Goal: Transaction & Acquisition: Purchase product/service

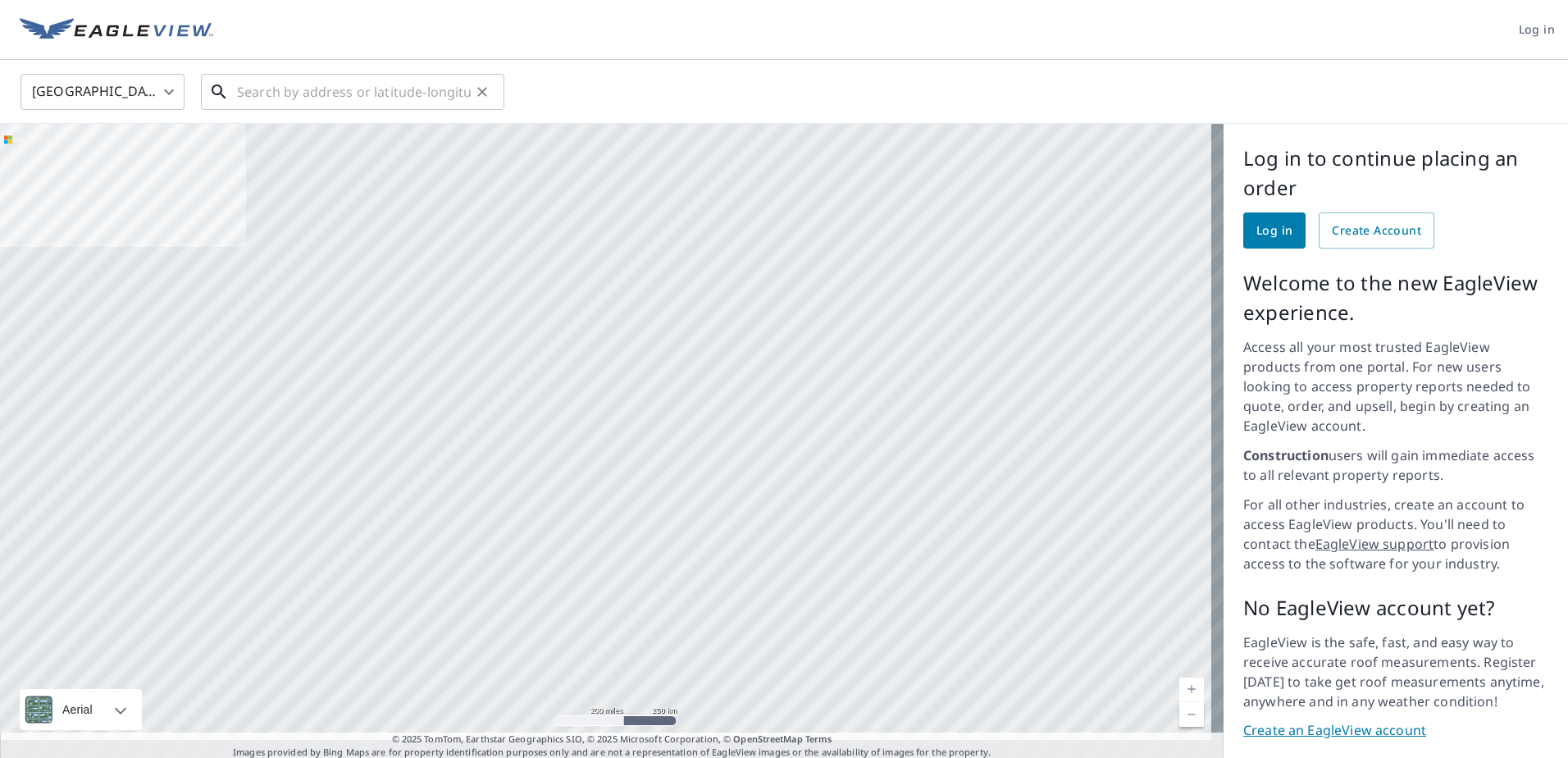
click at [403, 96] on input "text" at bounding box center [354, 92] width 234 height 46
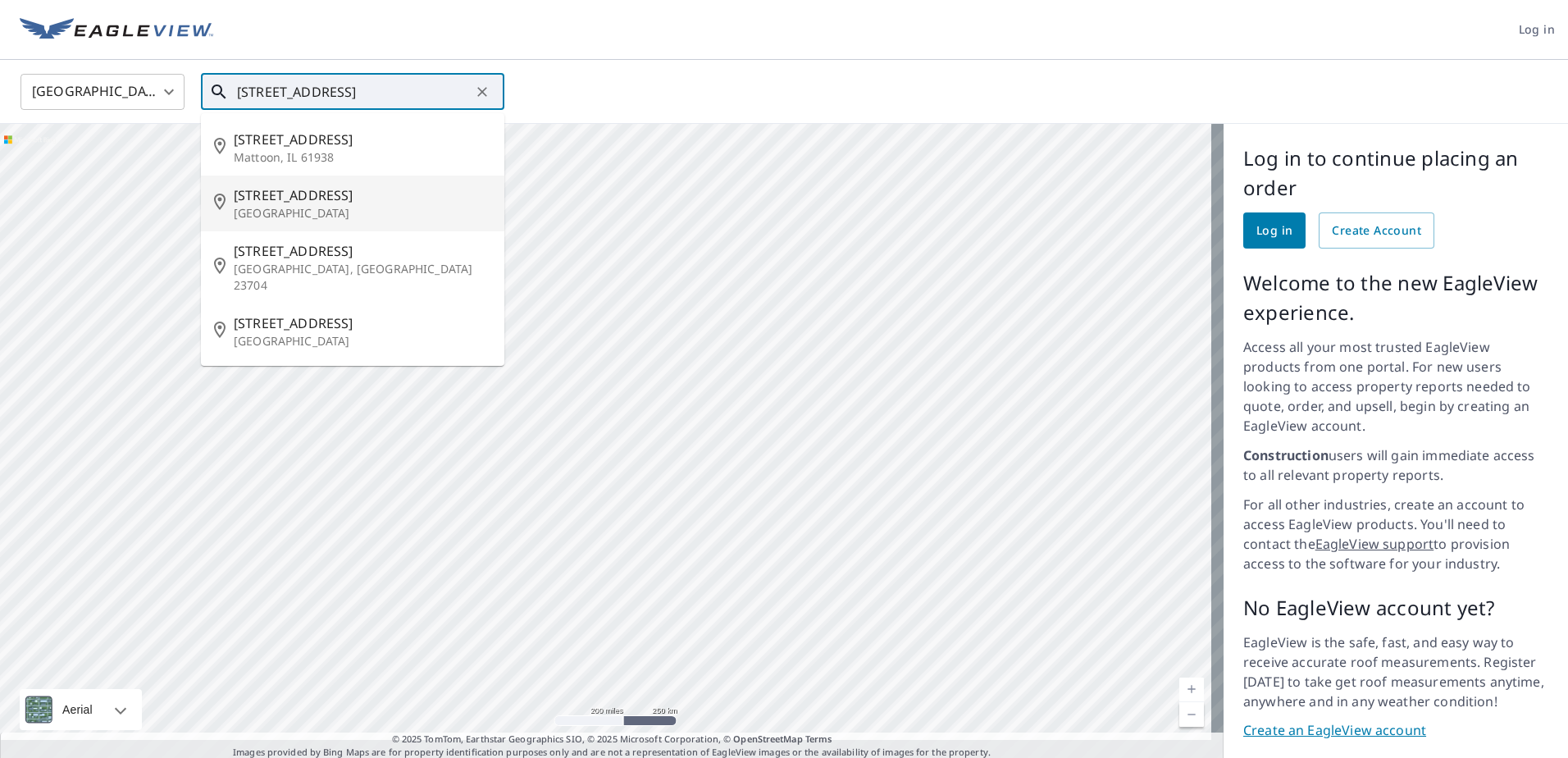
click at [305, 193] on span "[STREET_ADDRESS]" at bounding box center [362, 195] width 257 height 20
type input "[STREET_ADDRESS]"
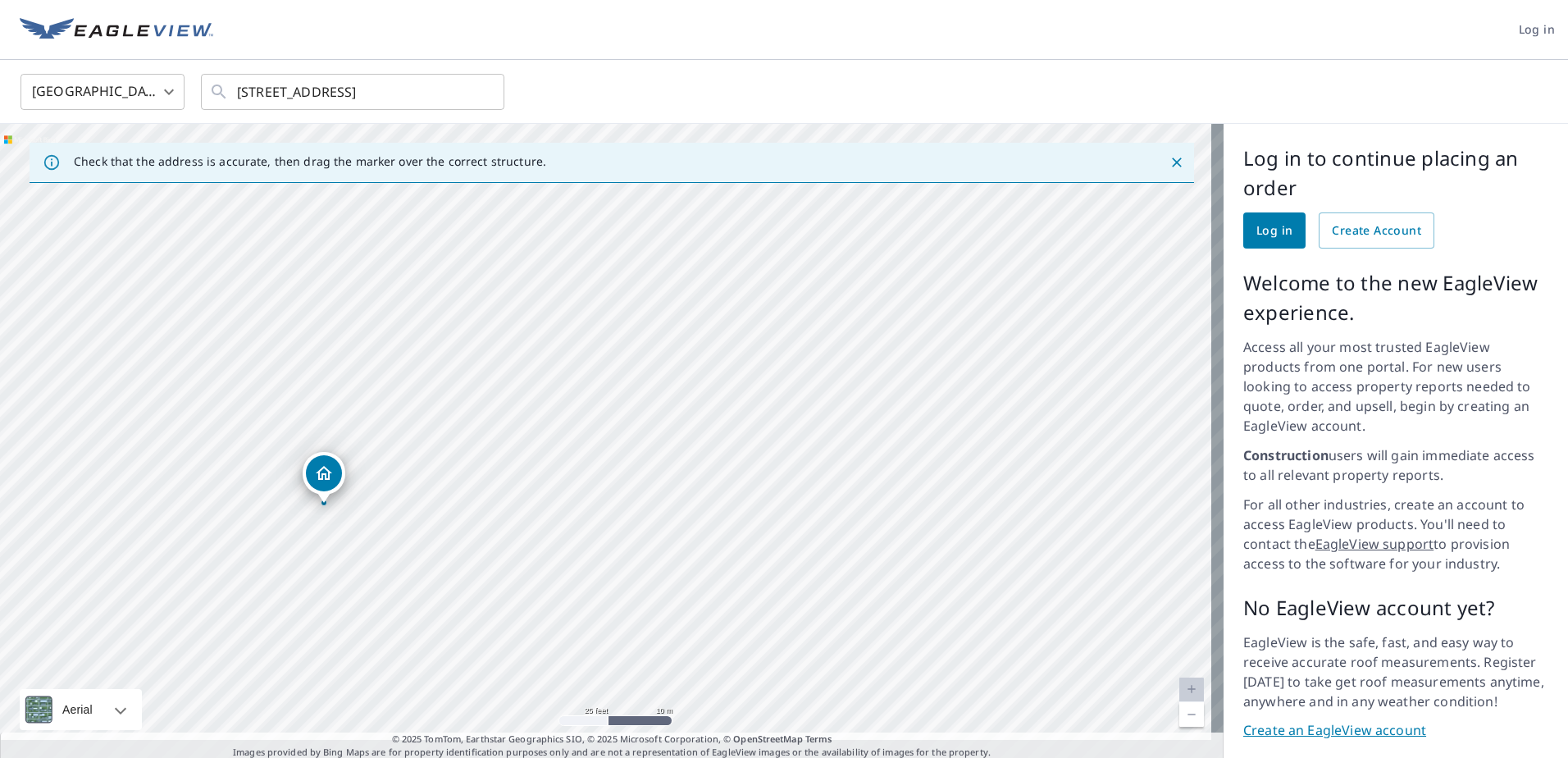
drag, startPoint x: 539, startPoint y: 415, endPoint x: 680, endPoint y: 126, distance: 321.6
click at [680, 126] on div "[STREET_ADDRESS]" at bounding box center [611, 442] width 1224 height 636
drag, startPoint x: 467, startPoint y: 479, endPoint x: 555, endPoint y: 183, distance: 308.8
click at [555, 183] on div "Check that the address is accurate, then drag the marker over the correct struc…" at bounding box center [611, 442] width 1224 height 636
click at [507, 228] on div "[STREET_ADDRESS]" at bounding box center [611, 442] width 1224 height 636
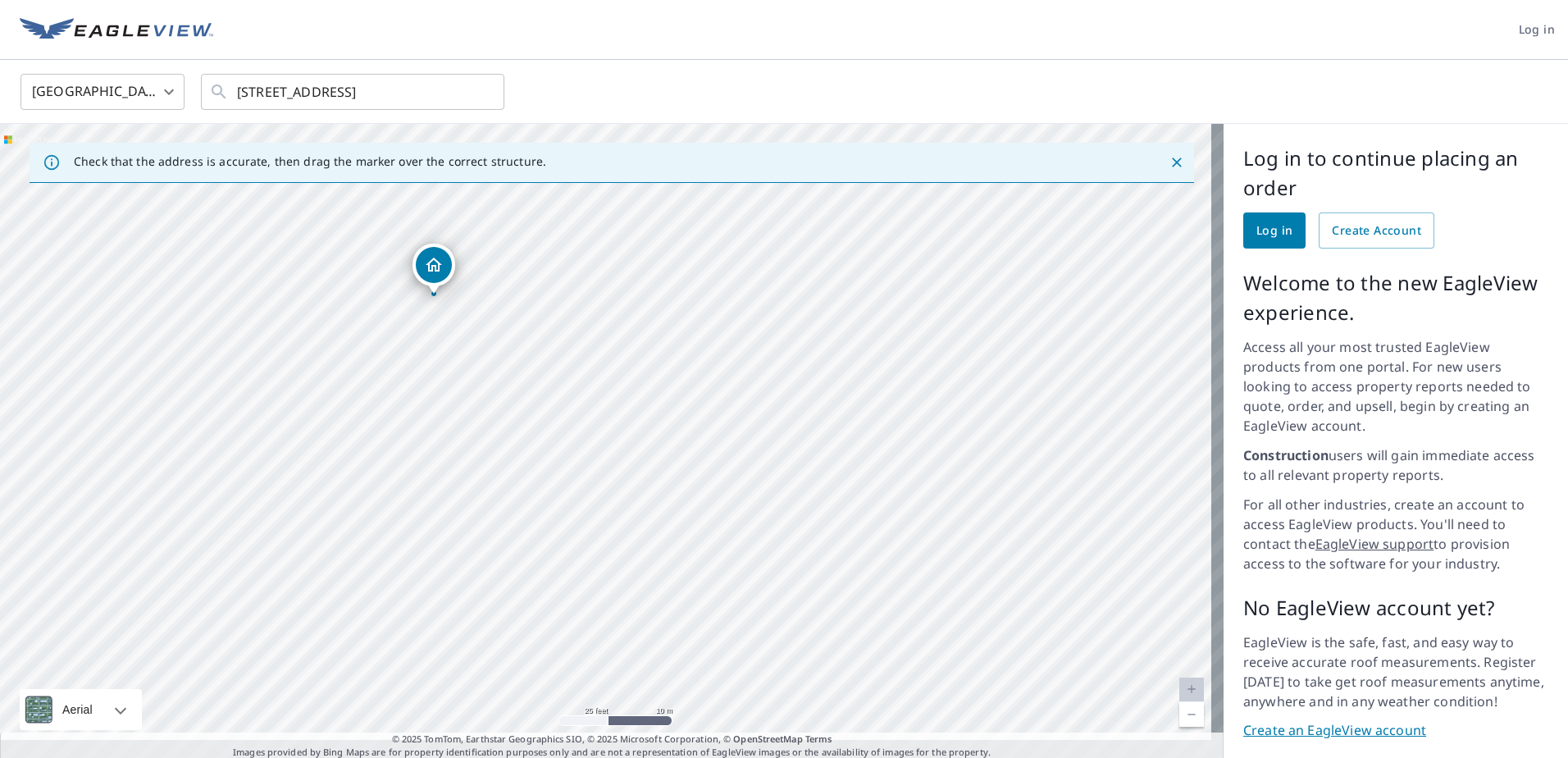
drag, startPoint x: 371, startPoint y: 229, endPoint x: 441, endPoint y: 271, distance: 81.6
click at [441, 271] on div "[STREET_ADDRESS]" at bounding box center [611, 442] width 1224 height 636
drag, startPoint x: 570, startPoint y: 438, endPoint x: 572, endPoint y: 482, distance: 44.0
click at [572, 482] on div "[STREET_ADDRESS]" at bounding box center [611, 442] width 1224 height 636
drag, startPoint x: 540, startPoint y: 363, endPoint x: 540, endPoint y: 332, distance: 31.0
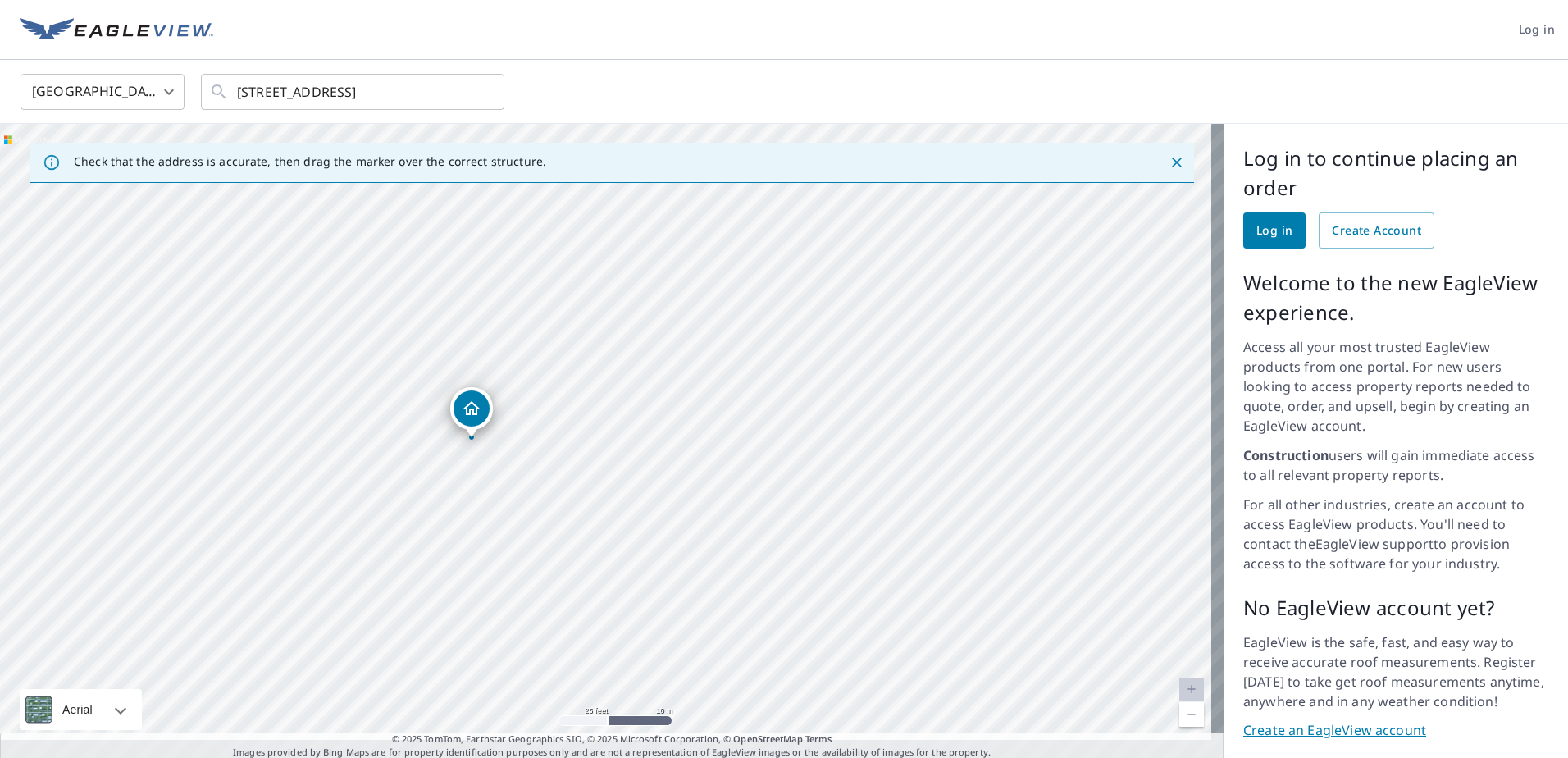
click at [540, 332] on div "[STREET_ADDRESS]" at bounding box center [611, 442] width 1224 height 636
click at [1269, 237] on span "Log in" at bounding box center [1275, 231] width 36 height 21
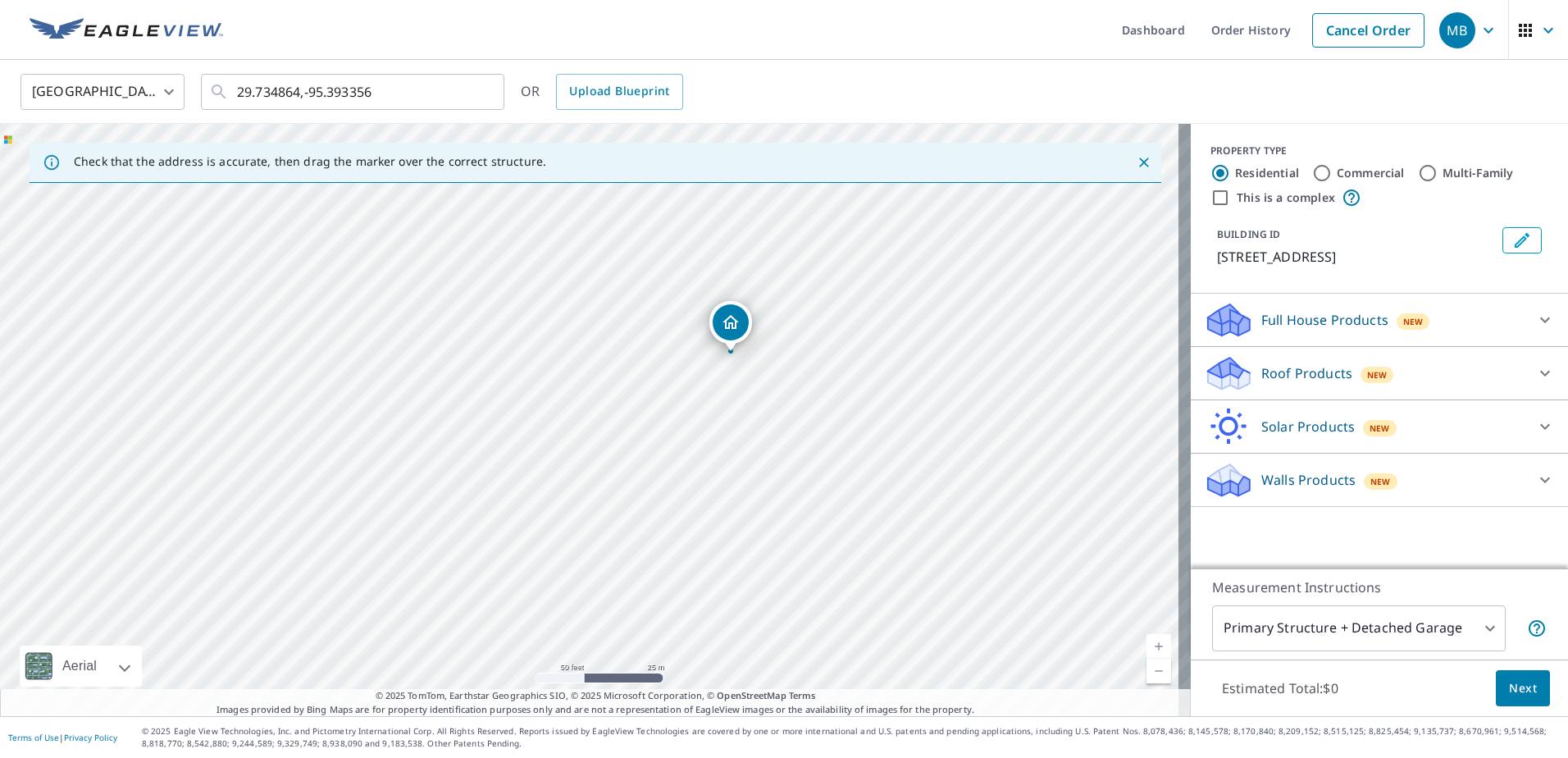
drag, startPoint x: 506, startPoint y: 350, endPoint x: 647, endPoint y: 285, distance: 155.3
click at [647, 285] on div "[STREET_ADDRESS]" at bounding box center [595, 420] width 1191 height 592
drag, startPoint x: 686, startPoint y: 368, endPoint x: 748, endPoint y: 403, distance: 71.2
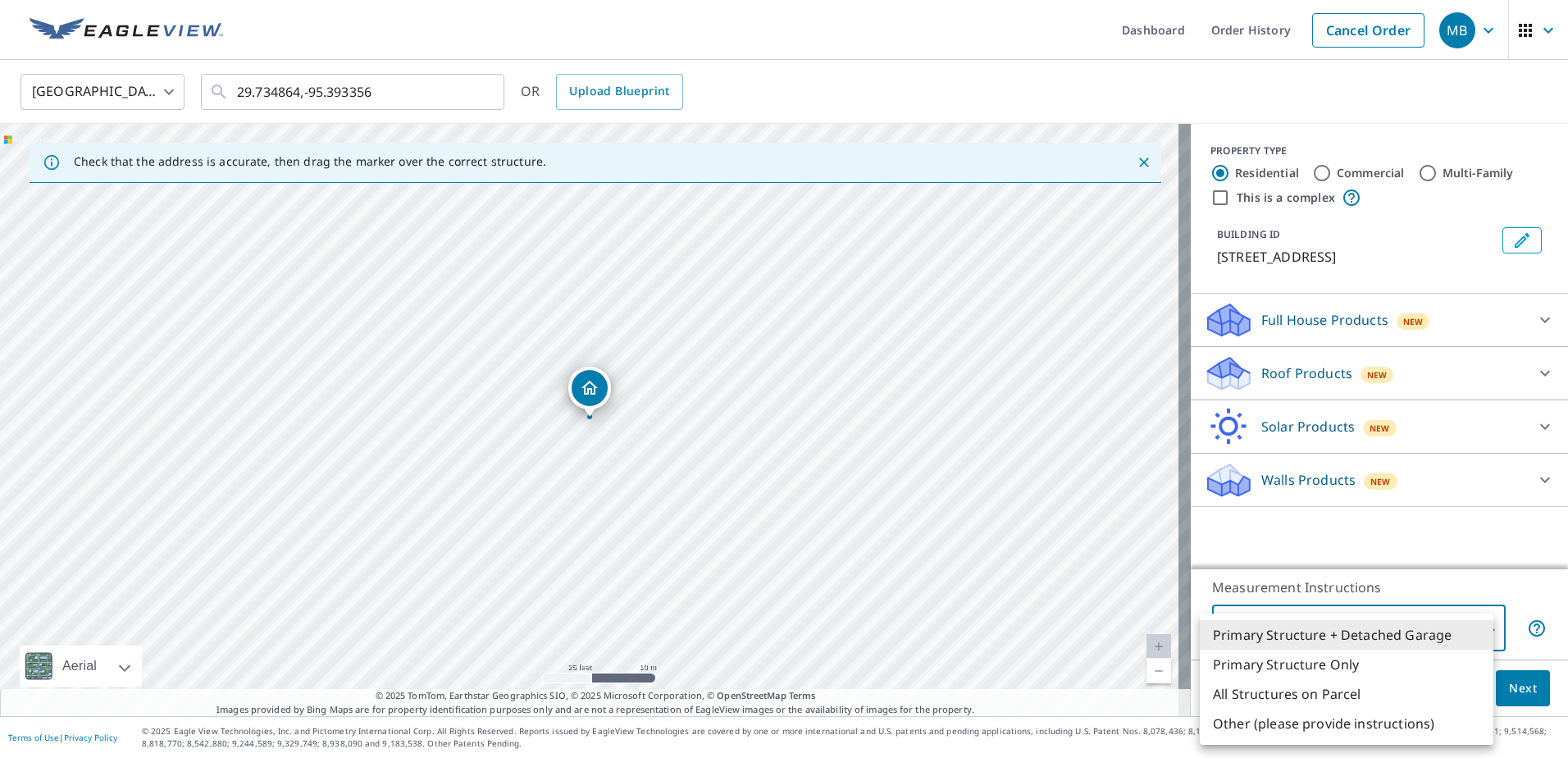
click at [1478, 626] on body "MB MB Dashboard Order History Cancel Order MB [GEOGRAPHIC_DATA] [GEOGRAPHIC_DAT…" at bounding box center [784, 379] width 1568 height 758
click at [1363, 662] on li "Primary Structure Only" at bounding box center [1347, 664] width 293 height 29
type input "2"
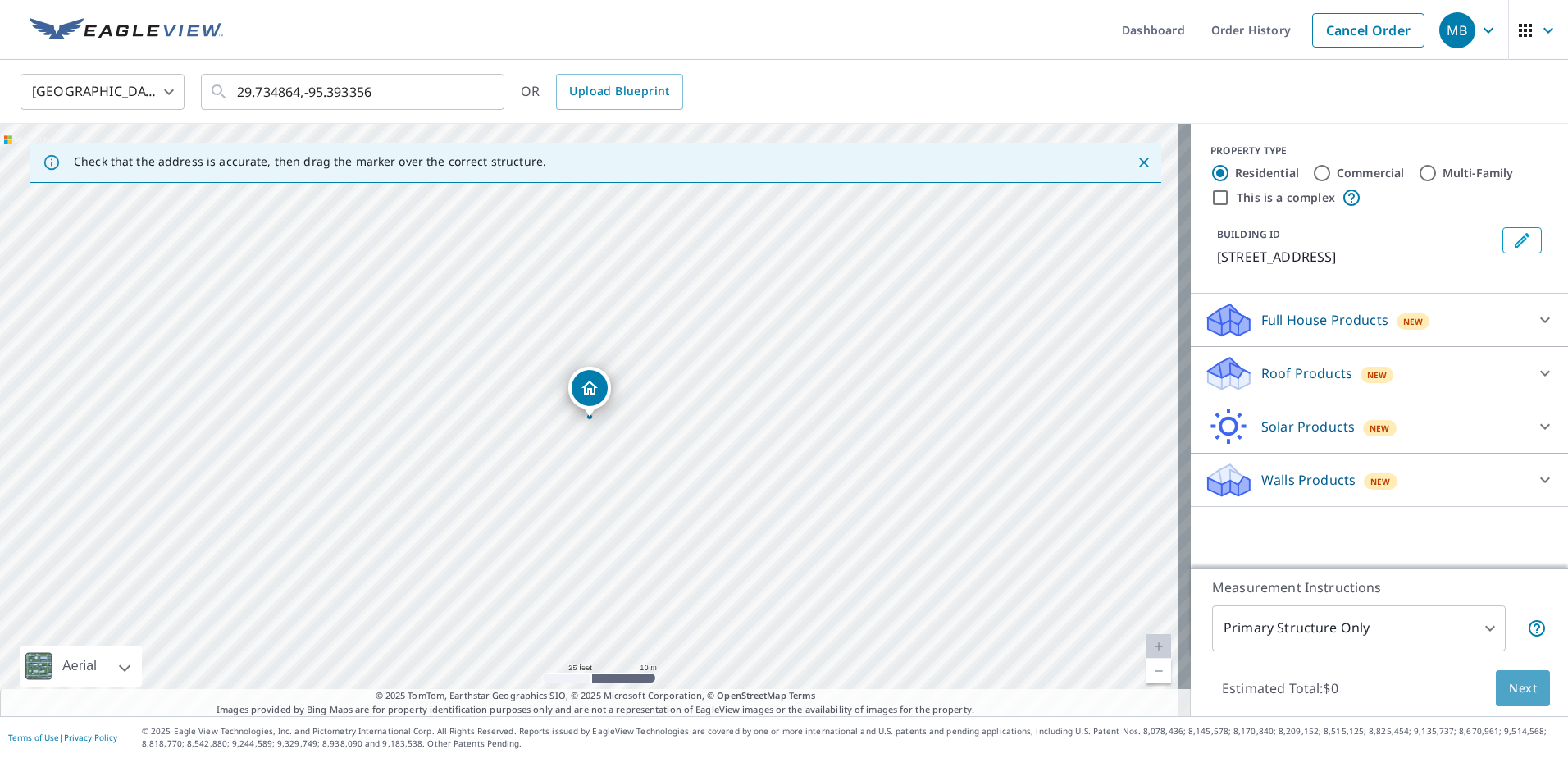
click at [1509, 690] on span "Next" at bounding box center [1523, 689] width 27 height 21
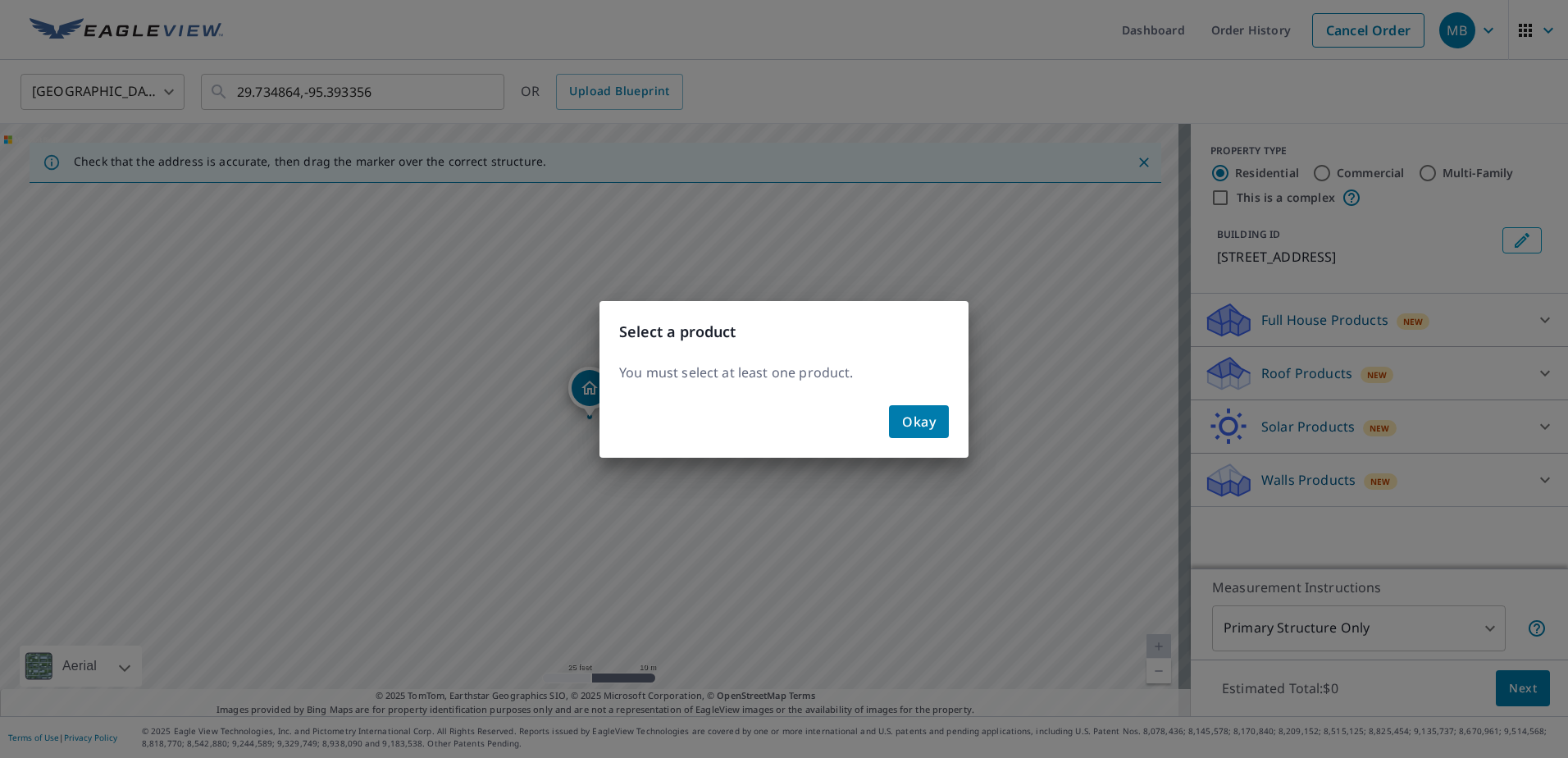
click at [908, 424] on span "Okay" at bounding box center [919, 421] width 34 height 23
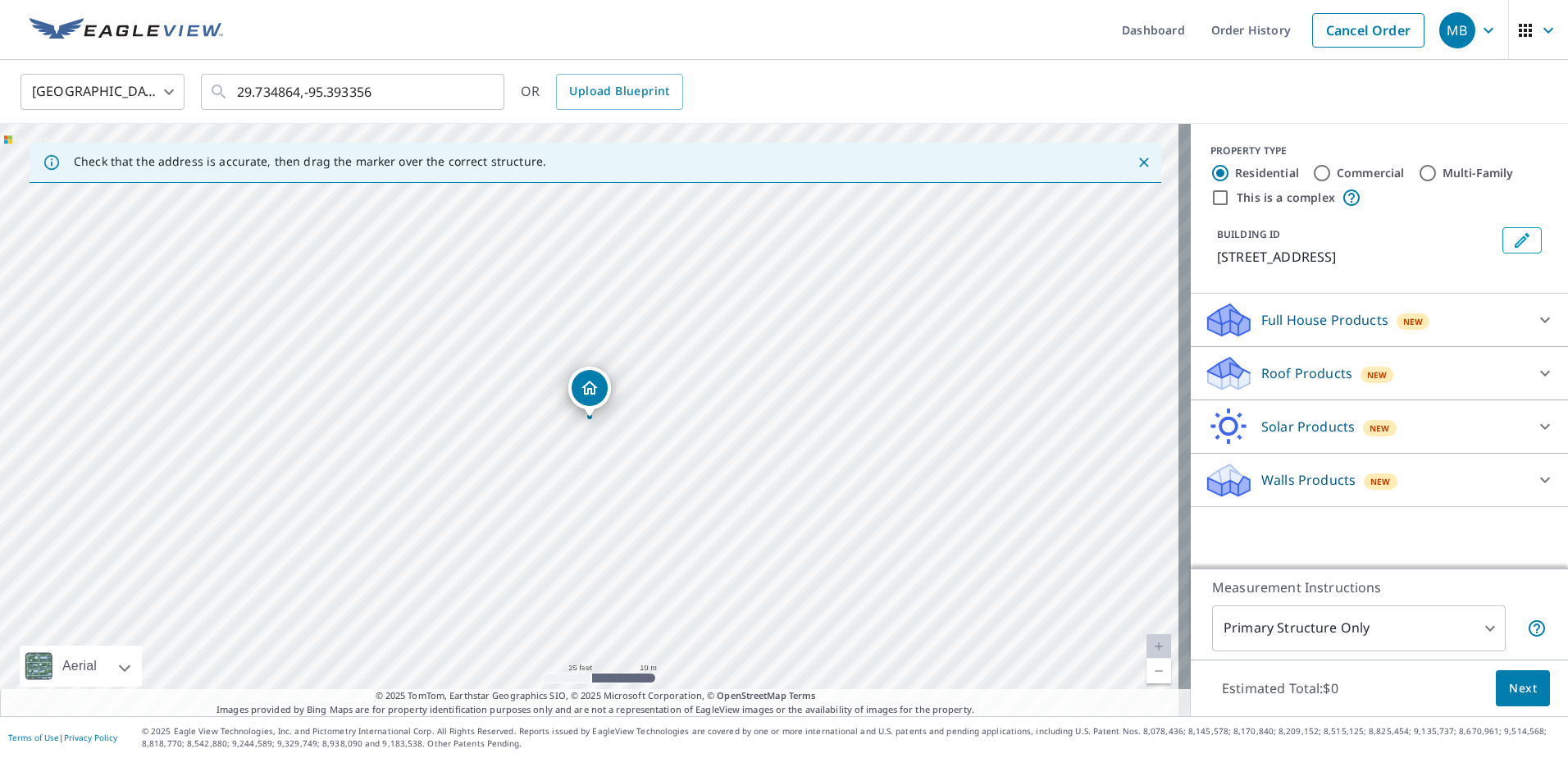
click at [1541, 372] on icon at bounding box center [1545, 374] width 9 height 6
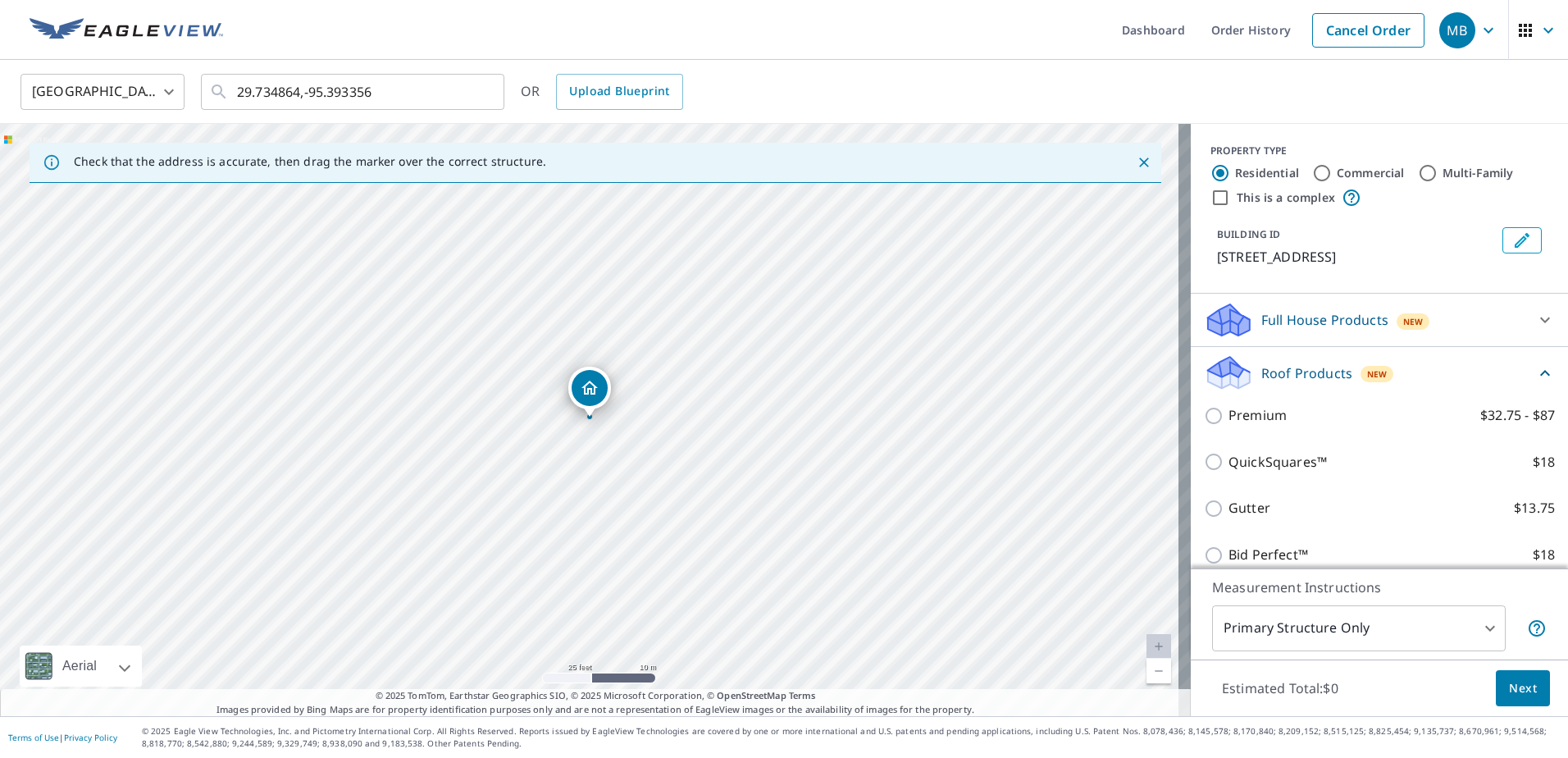
scroll to position [82, 0]
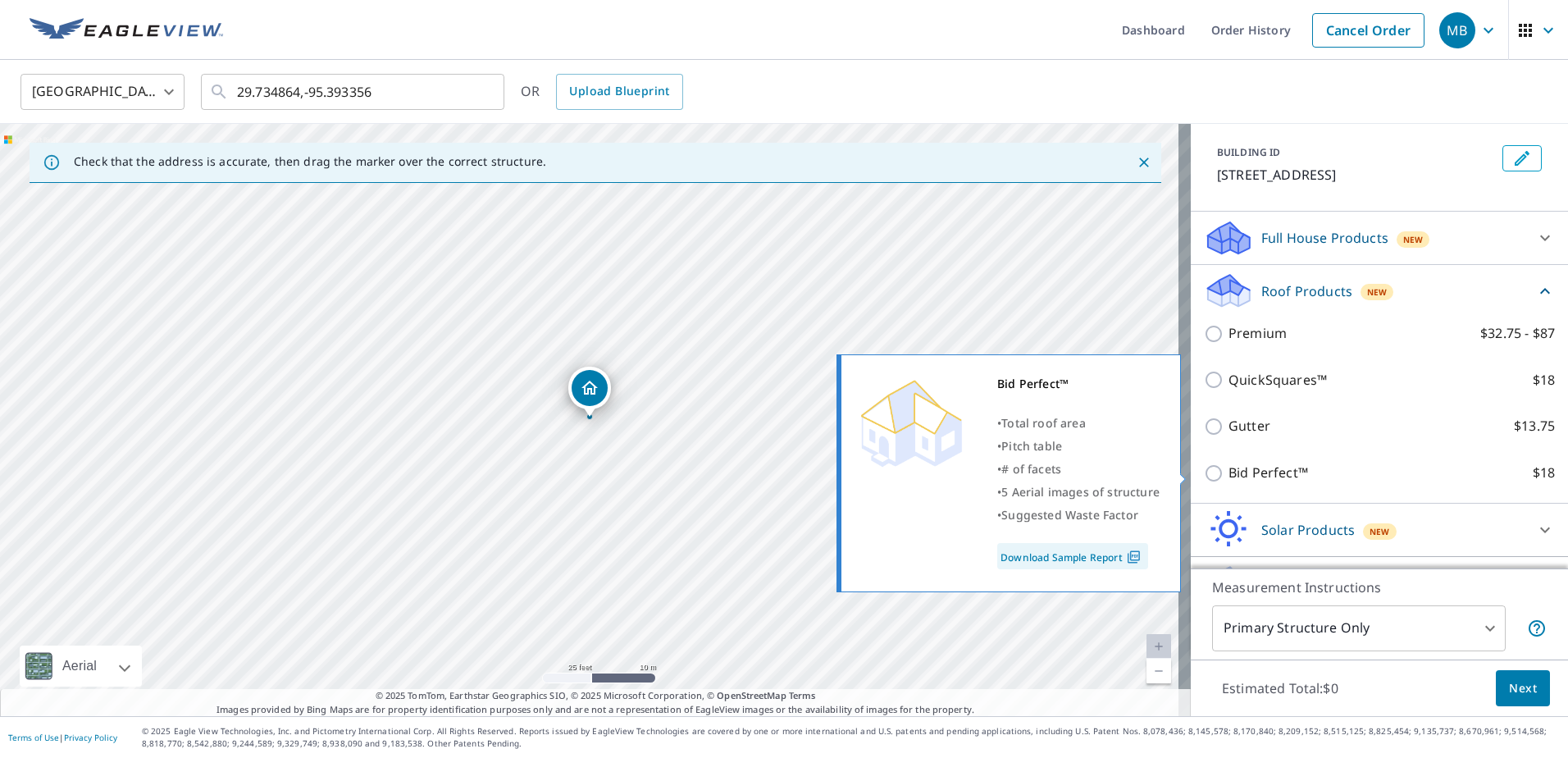
click at [1204, 474] on input "Bid Perfect™ $18" at bounding box center [1216, 473] width 25 height 20
checkbox input "true"
type input "1"
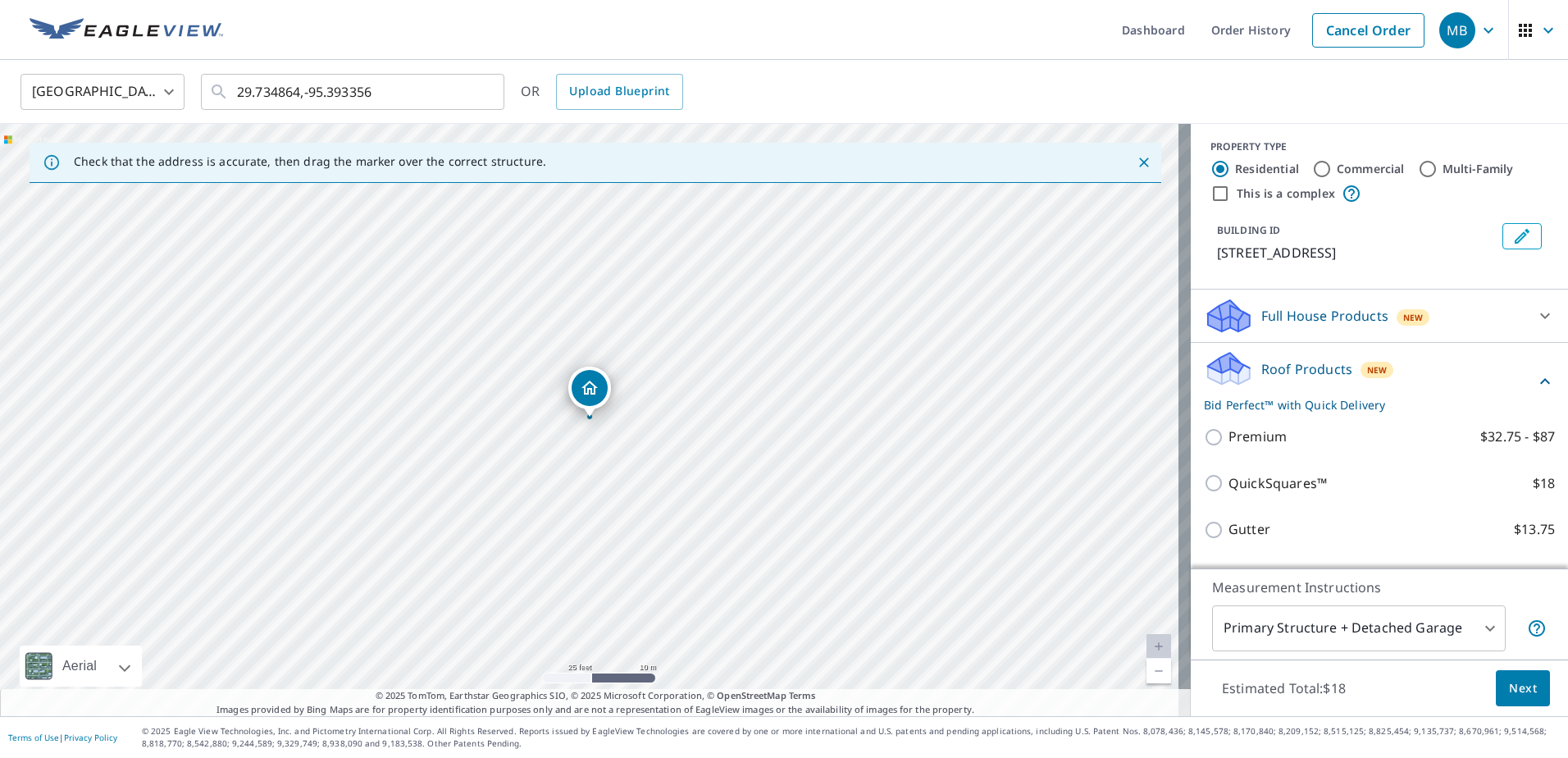
scroll to position [0, 0]
click at [1536, 317] on icon at bounding box center [1545, 320] width 20 height 20
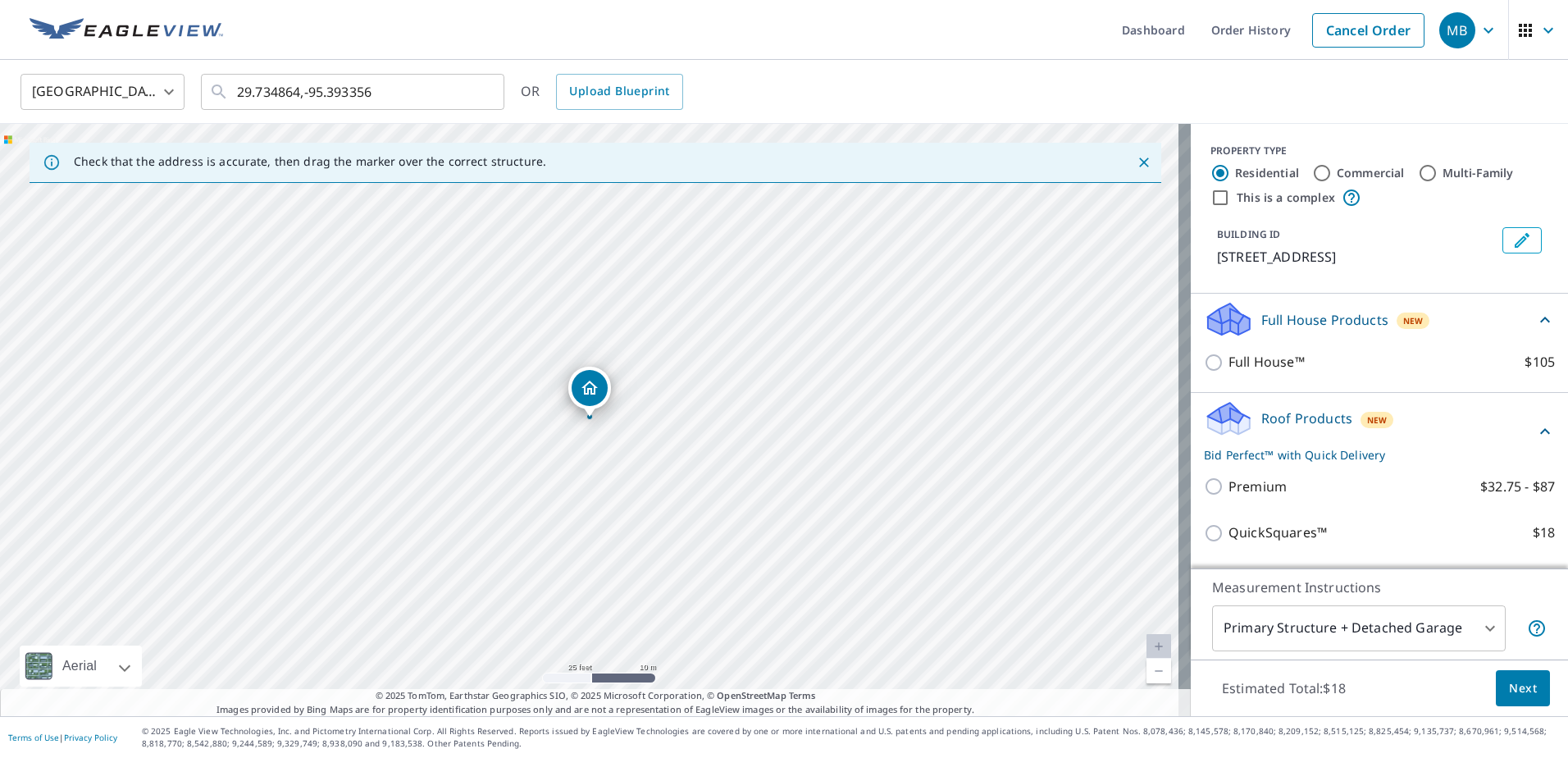
click at [1509, 696] on span "Next" at bounding box center [1523, 689] width 27 height 21
